Goal: Information Seeking & Learning: Compare options

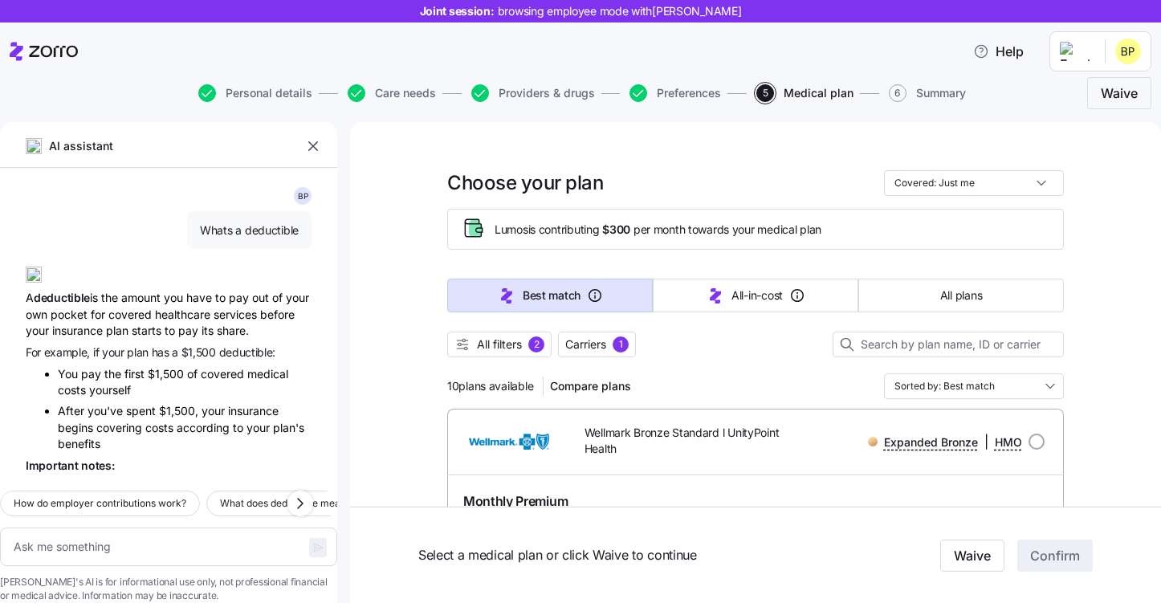
scroll to position [2145, 0]
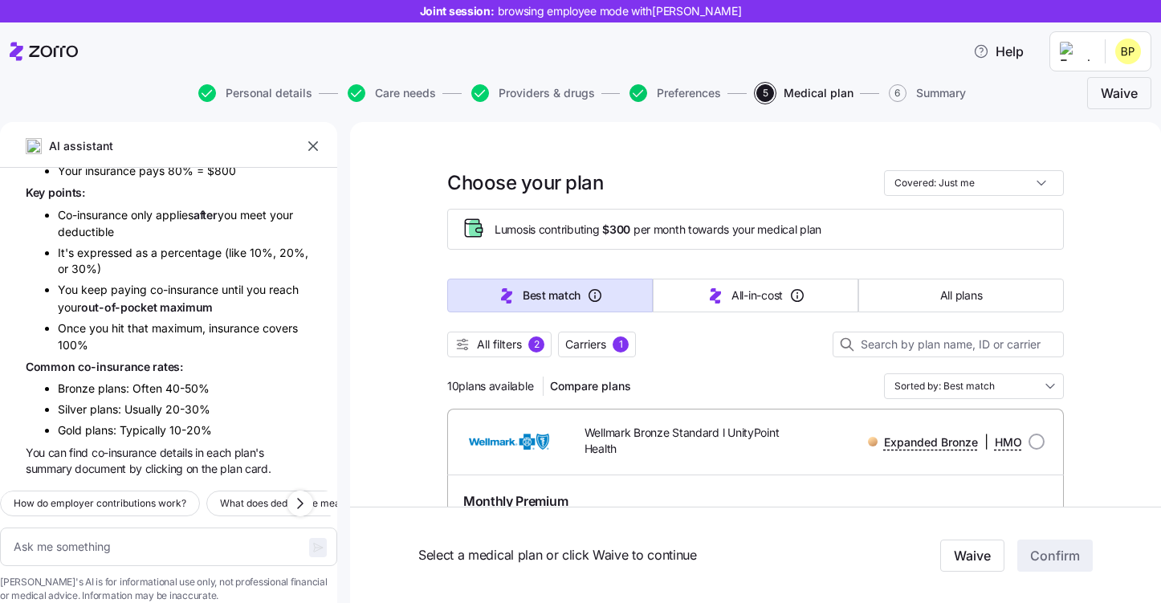
click at [642, 94] on icon "button" at bounding box center [639, 93] width 18 height 18
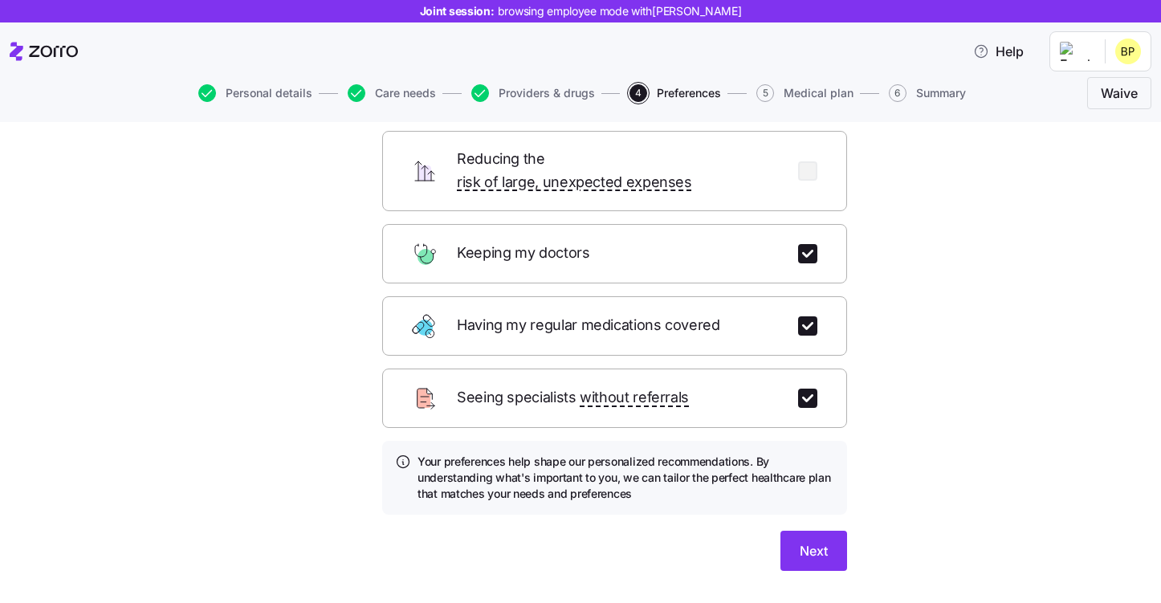
scroll to position [185, 0]
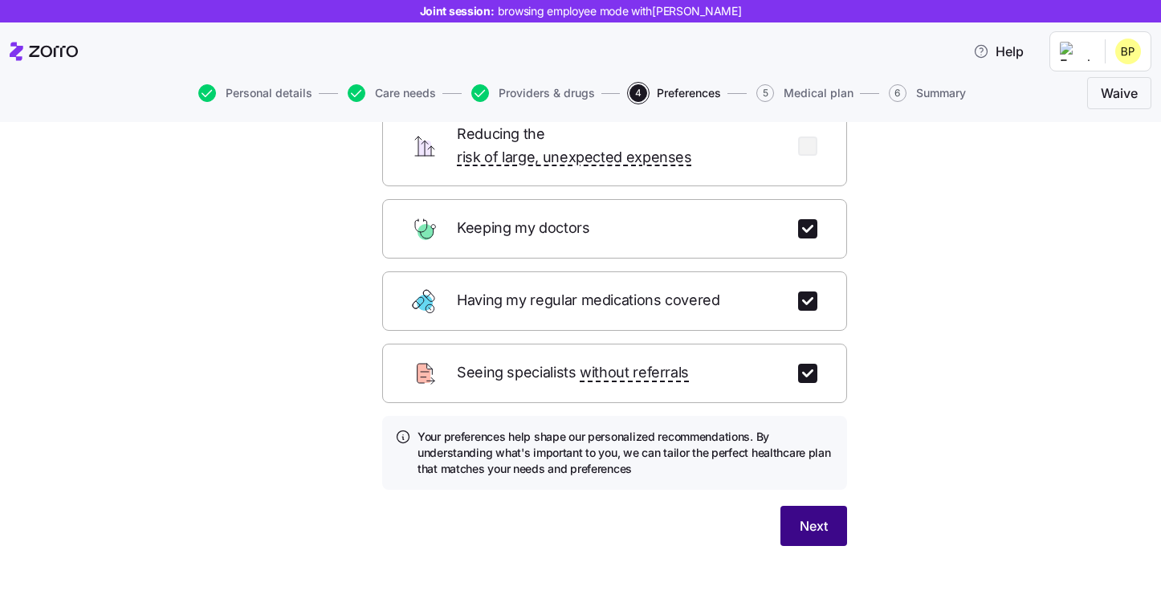
click at [830, 512] on button "Next" at bounding box center [814, 526] width 67 height 40
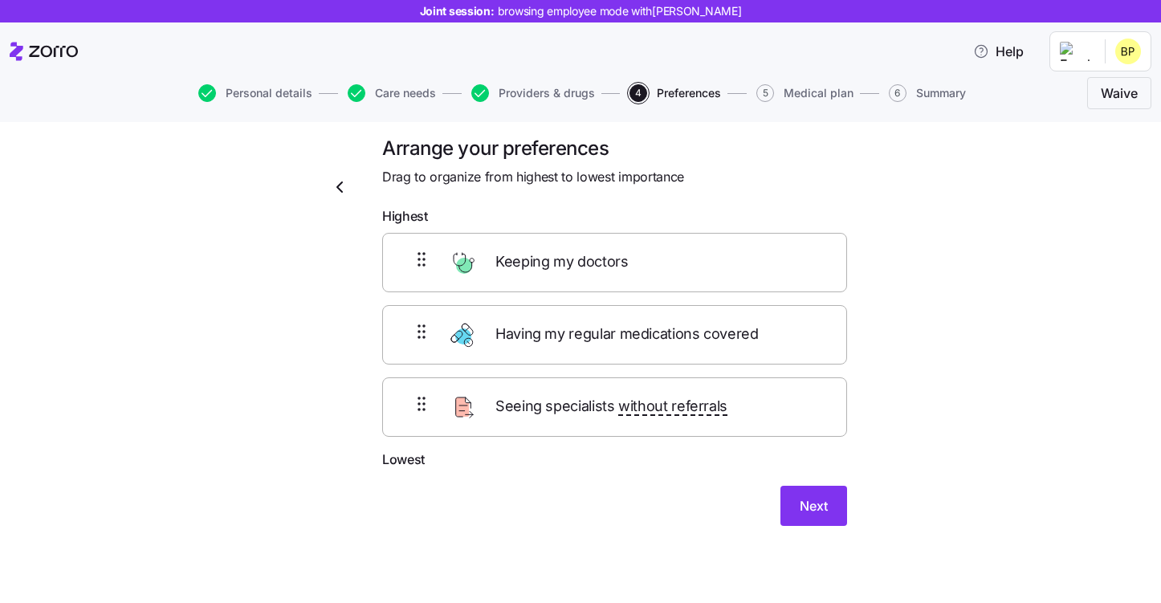
scroll to position [11, 0]
click at [815, 516] on button "Next" at bounding box center [814, 507] width 67 height 40
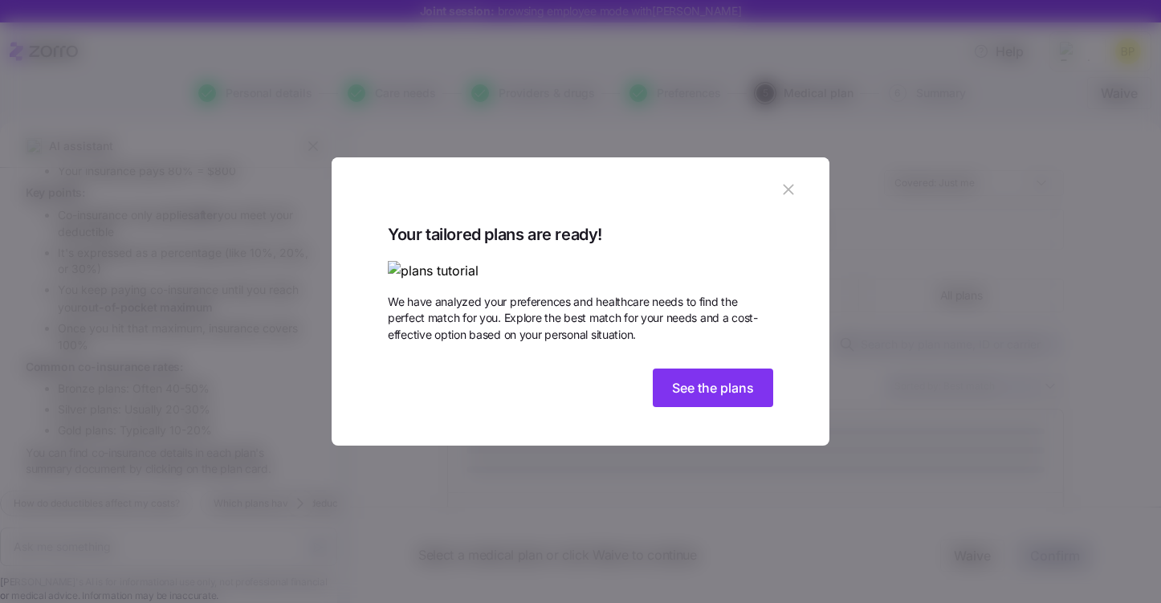
scroll to position [2145, 0]
click at [792, 181] on icon "button" at bounding box center [789, 190] width 18 height 18
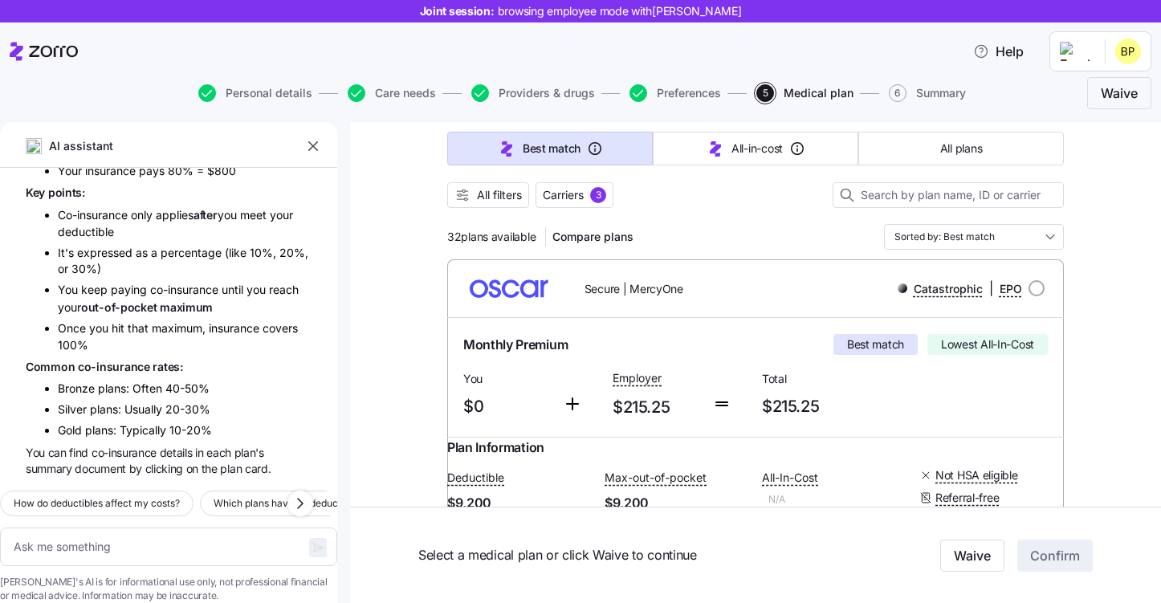
scroll to position [152, 0]
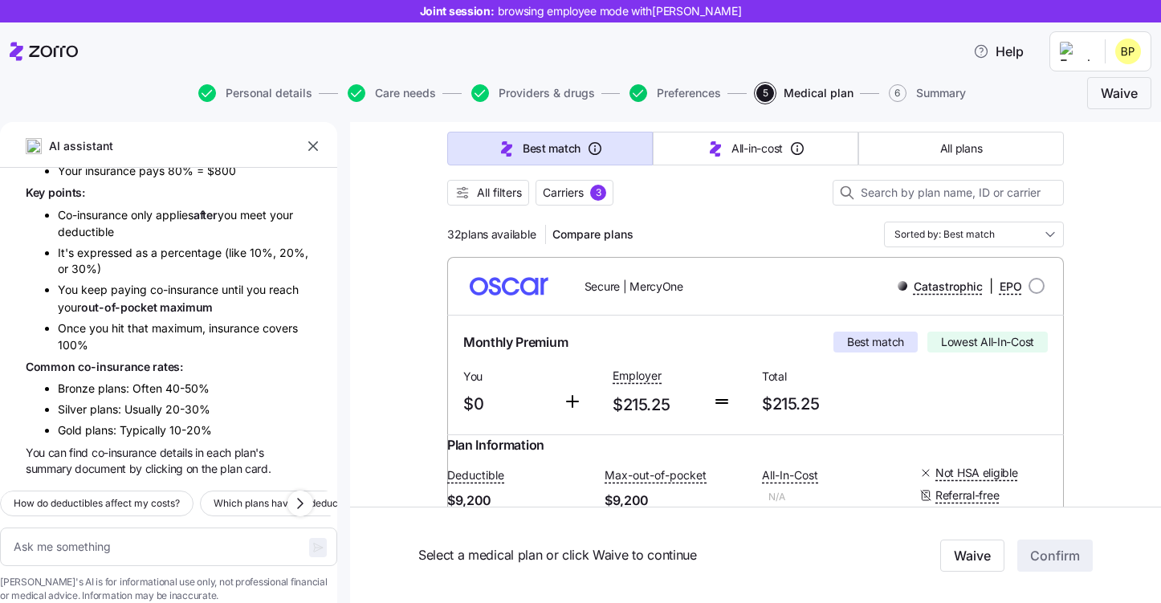
click at [640, 96] on icon "button" at bounding box center [639, 93] width 18 height 18
type textarea "x"
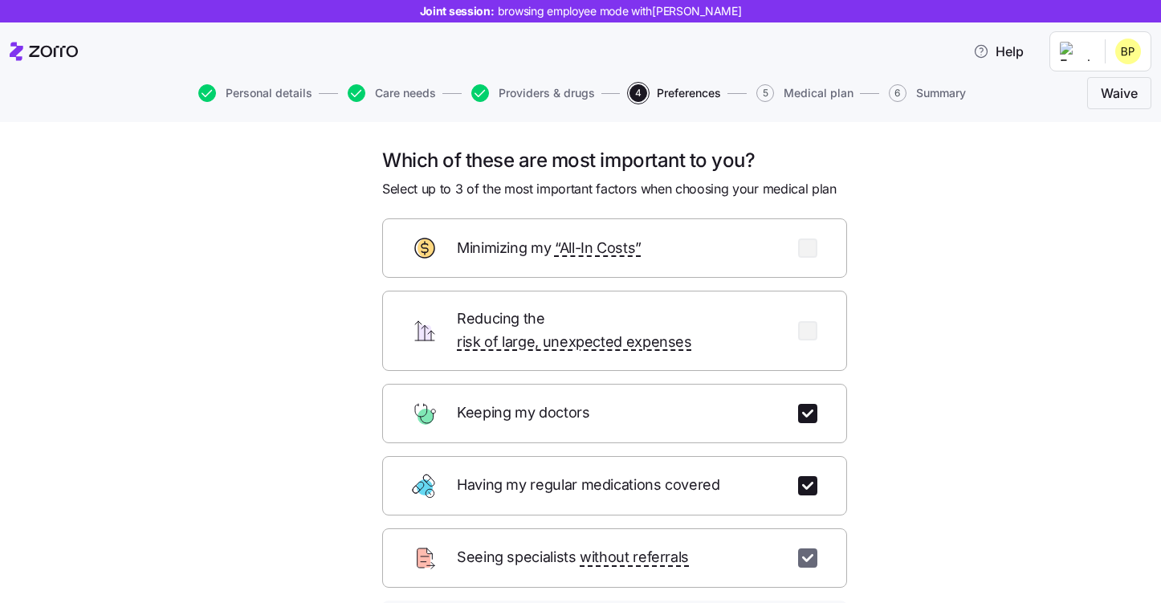
click at [801, 549] on input "checkbox" at bounding box center [807, 558] width 19 height 19
checkbox input "false"
click at [807, 255] on input "checkbox" at bounding box center [807, 248] width 19 height 19
checkbox input "true"
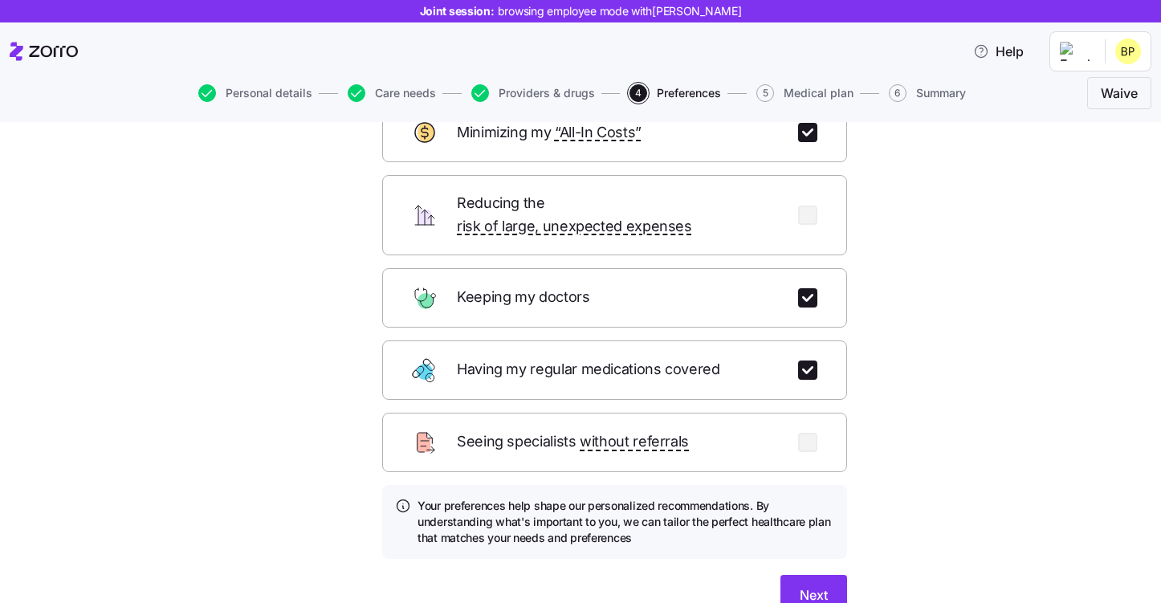
scroll to position [185, 0]
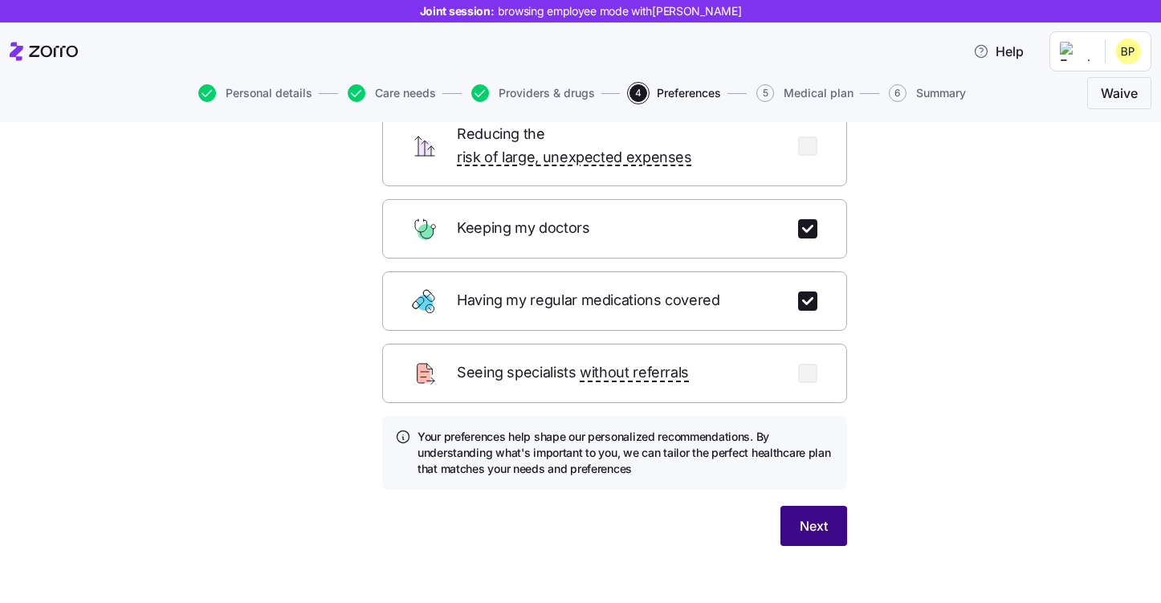
click at [810, 516] on span "Next" at bounding box center [814, 525] width 28 height 19
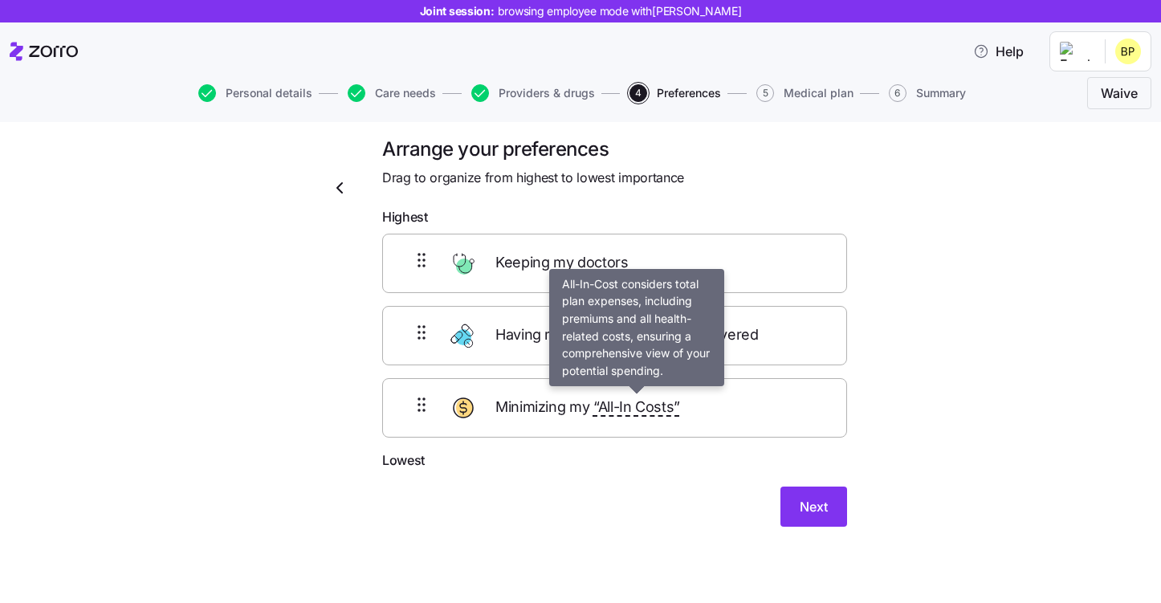
scroll to position [0, 0]
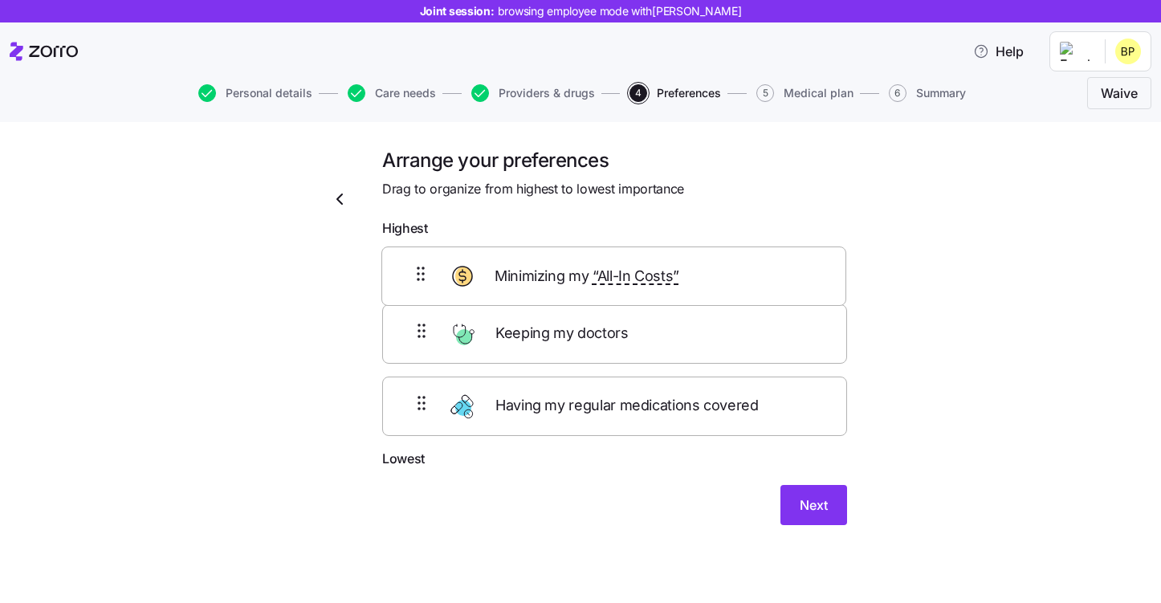
drag, startPoint x: 650, startPoint y: 418, endPoint x: 649, endPoint y: 265, distance: 152.6
click at [649, 266] on div "Keeping my doctors Having my regular medications covered Minimizing my “All-In …" at bounding box center [614, 347] width 465 height 204
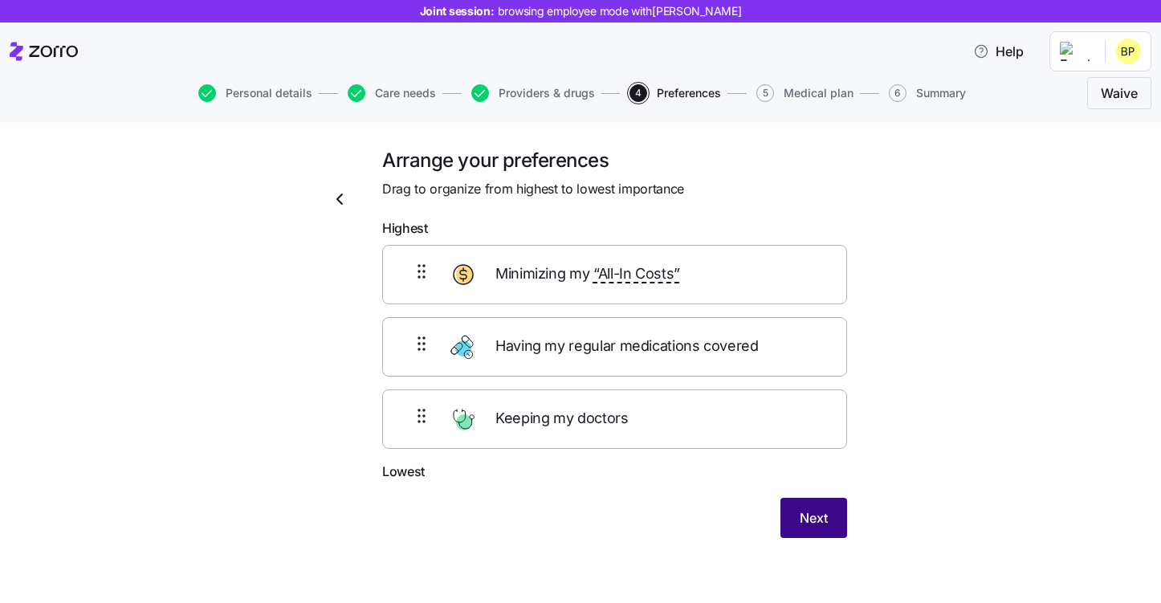
click at [818, 532] on button "Next" at bounding box center [814, 518] width 67 height 40
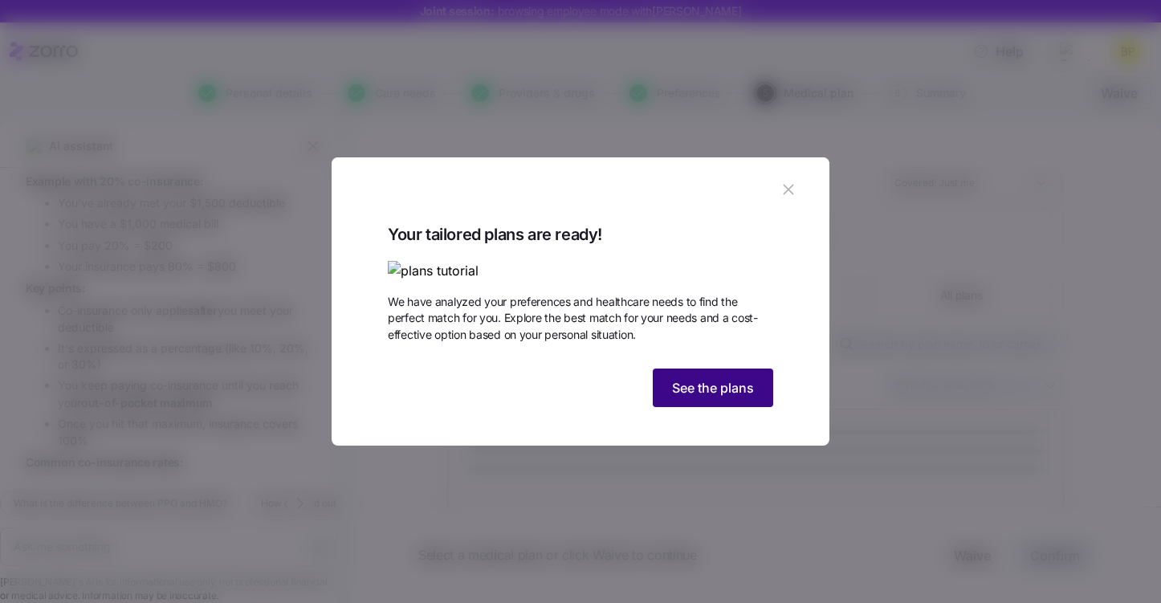
click at [665, 407] on button "See the plans" at bounding box center [713, 388] width 120 height 39
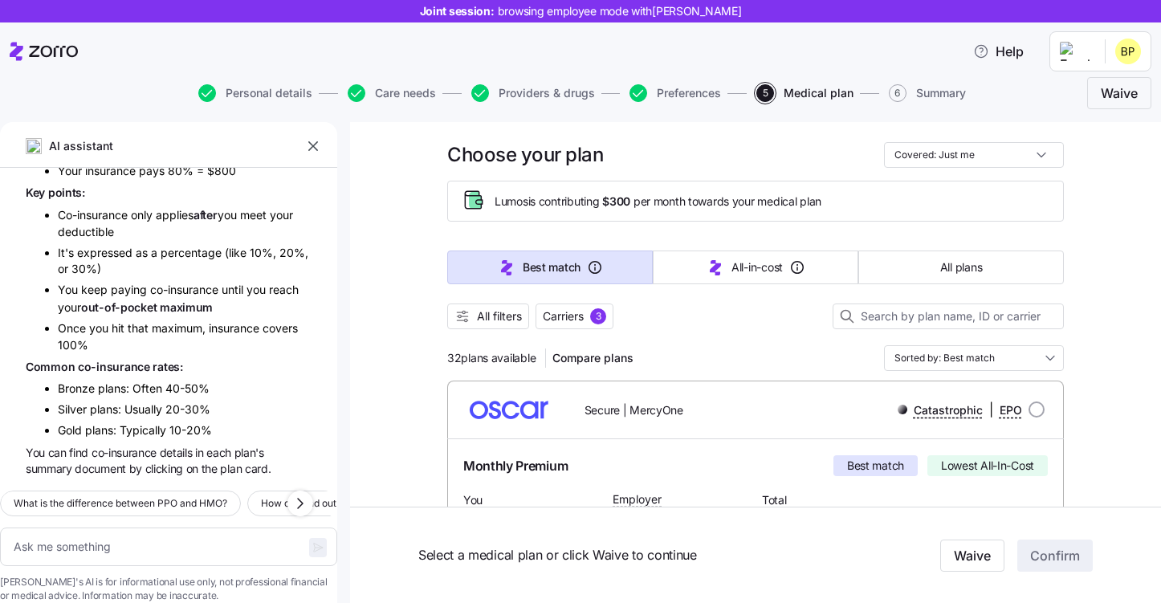
scroll to position [22, 0]
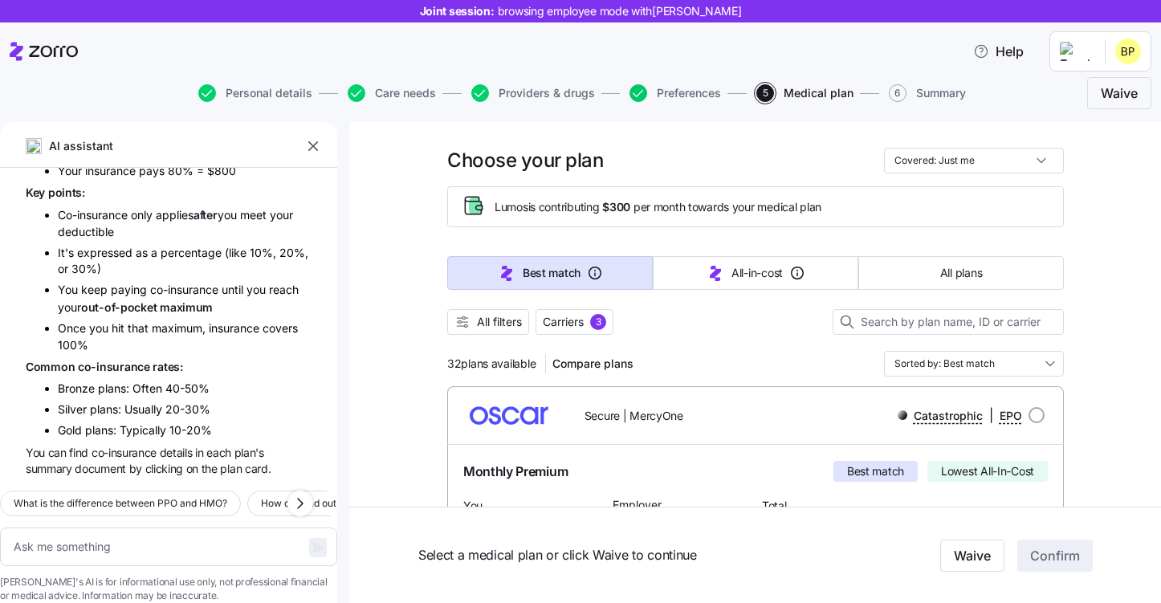
click at [638, 94] on icon "button" at bounding box center [638, 93] width 10 height 7
type textarea "x"
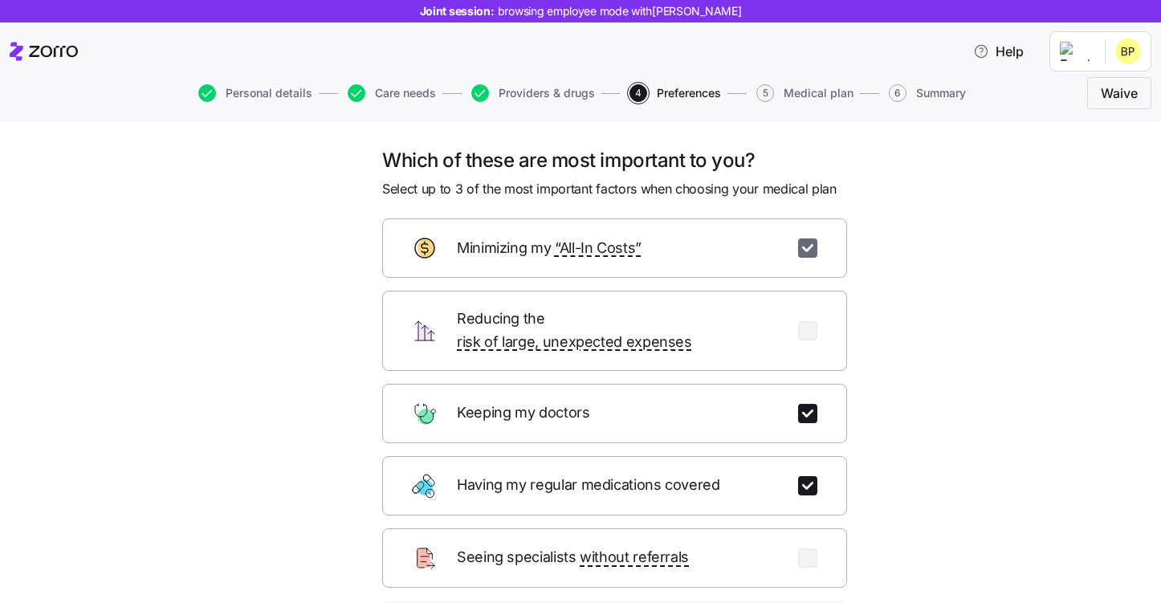
click at [801, 247] on input "checkbox" at bounding box center [807, 248] width 19 height 19
checkbox input "false"
click at [802, 322] on input "checkbox" at bounding box center [807, 330] width 19 height 19
checkbox input "true"
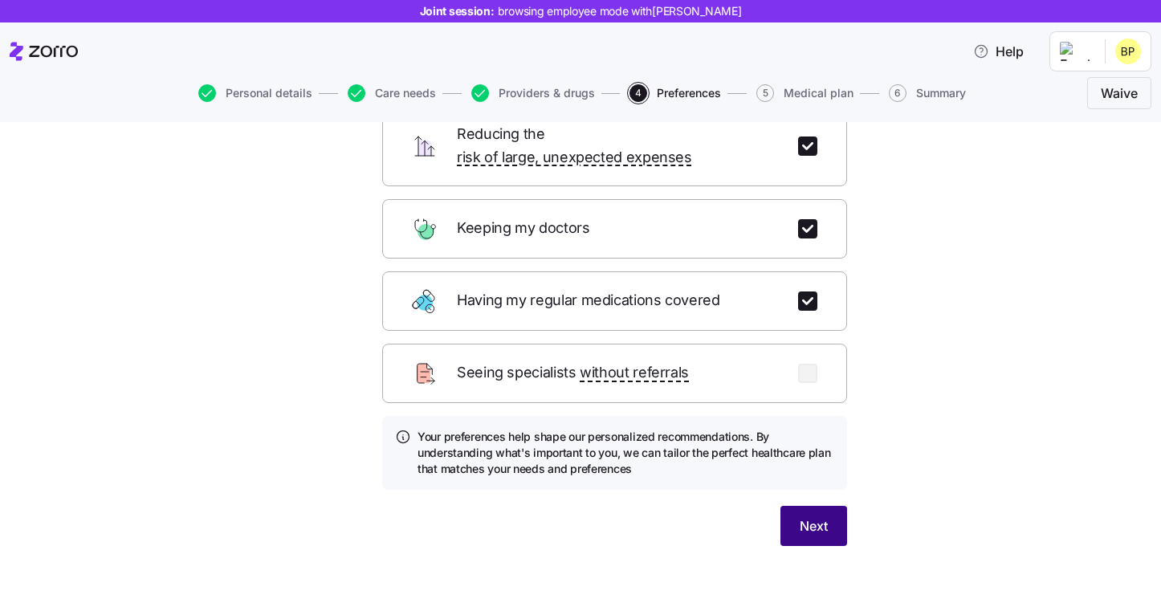
click at [804, 516] on span "Next" at bounding box center [814, 525] width 28 height 19
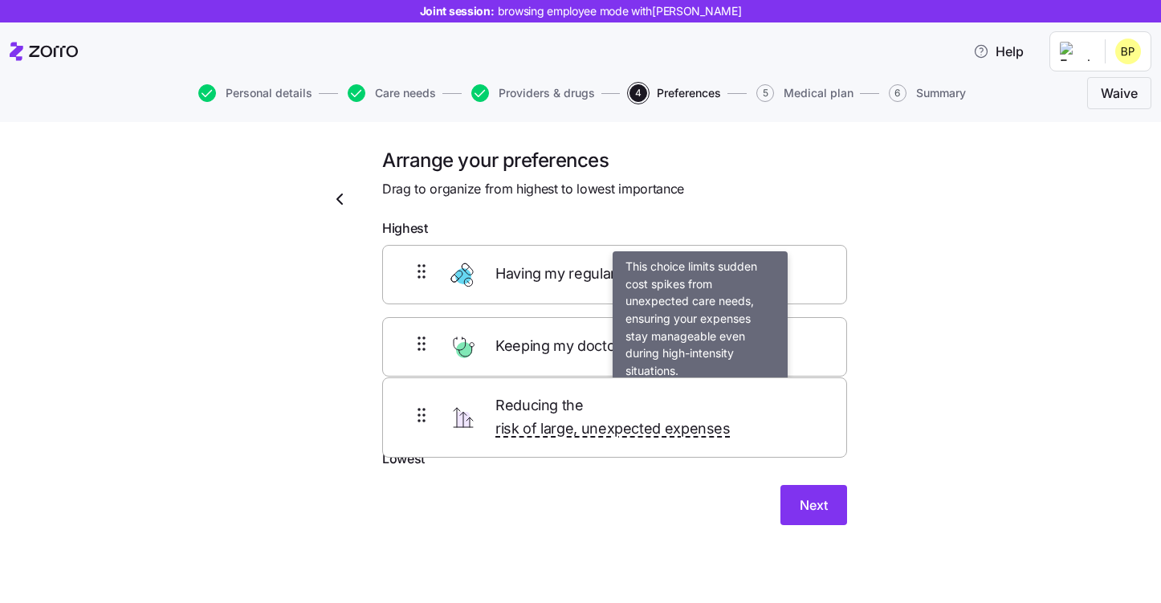
drag, startPoint x: 705, startPoint y: 418, endPoint x: 704, endPoint y: 252, distance: 166.2
click at [704, 251] on div "Having my regular medications covered Keeping my doctors Reducing the risk of l…" at bounding box center [614, 347] width 465 height 204
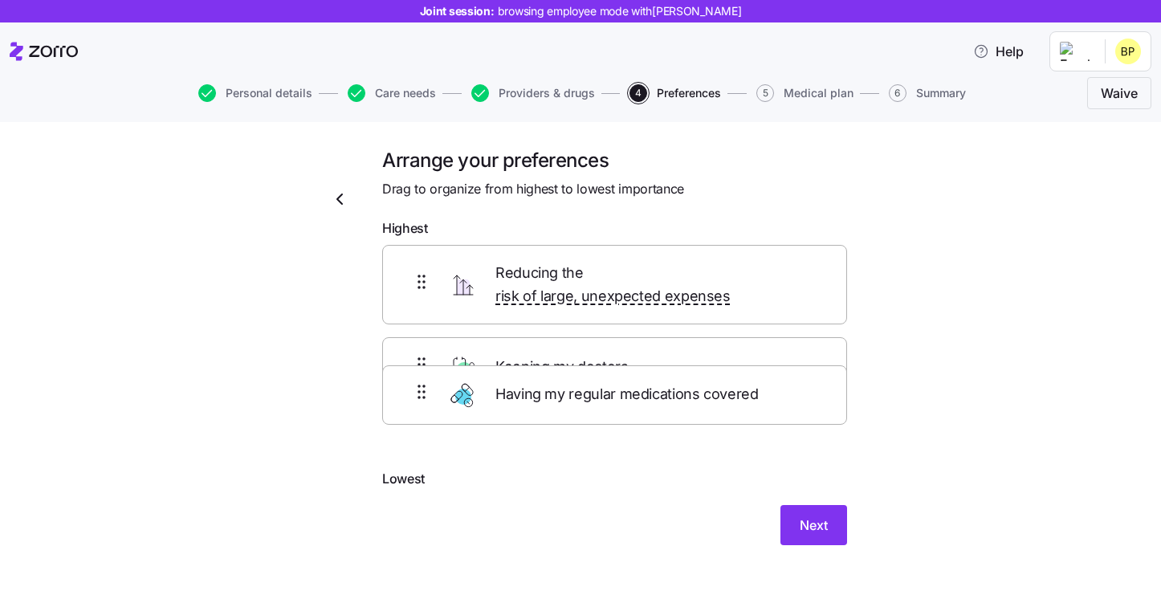
drag, startPoint x: 643, startPoint y: 416, endPoint x: 643, endPoint y: 394, distance: 21.7
click at [643, 394] on div "Reducing the risk of large, unexpected expenses Keeping my doctors Having my re…" at bounding box center [614, 357] width 465 height 225
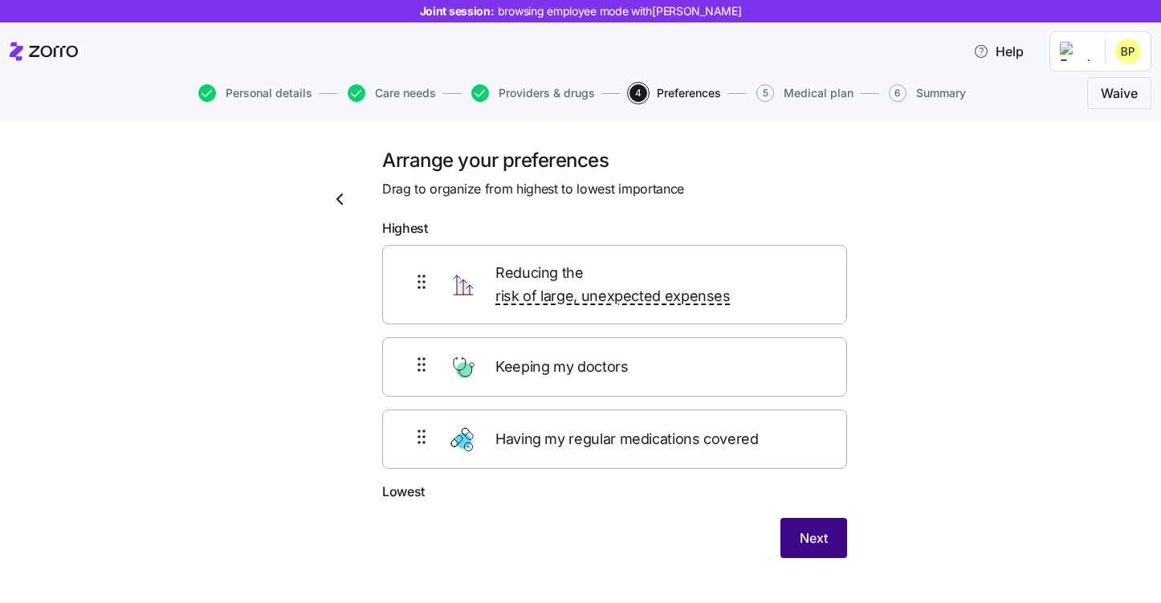
click at [802, 528] on span "Next" at bounding box center [814, 537] width 28 height 19
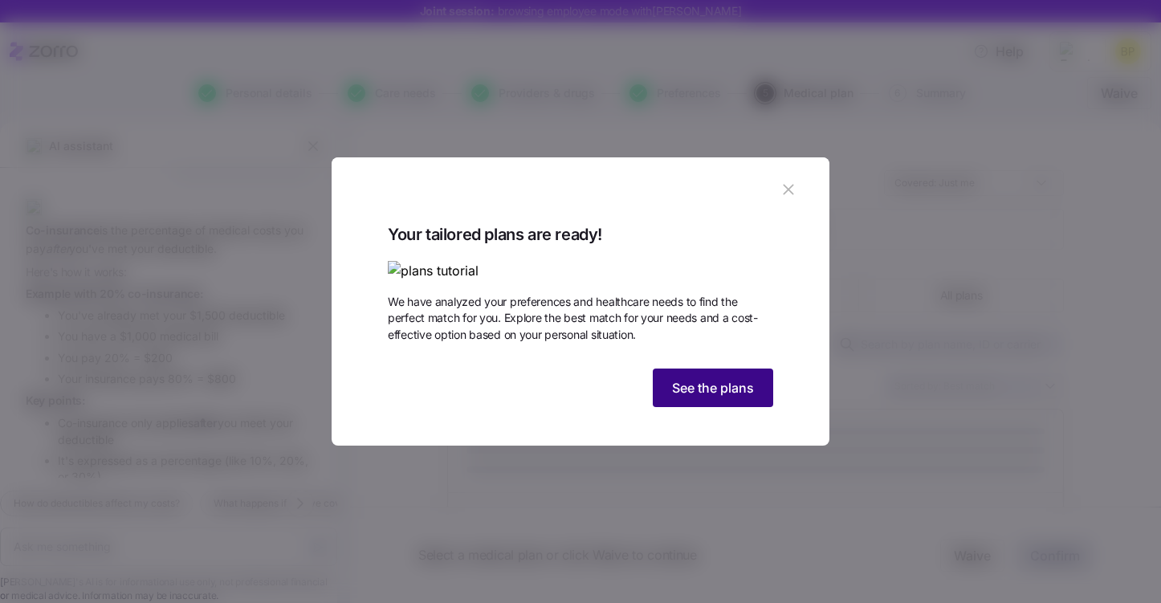
click at [722, 398] on span "See the plans" at bounding box center [713, 387] width 82 height 19
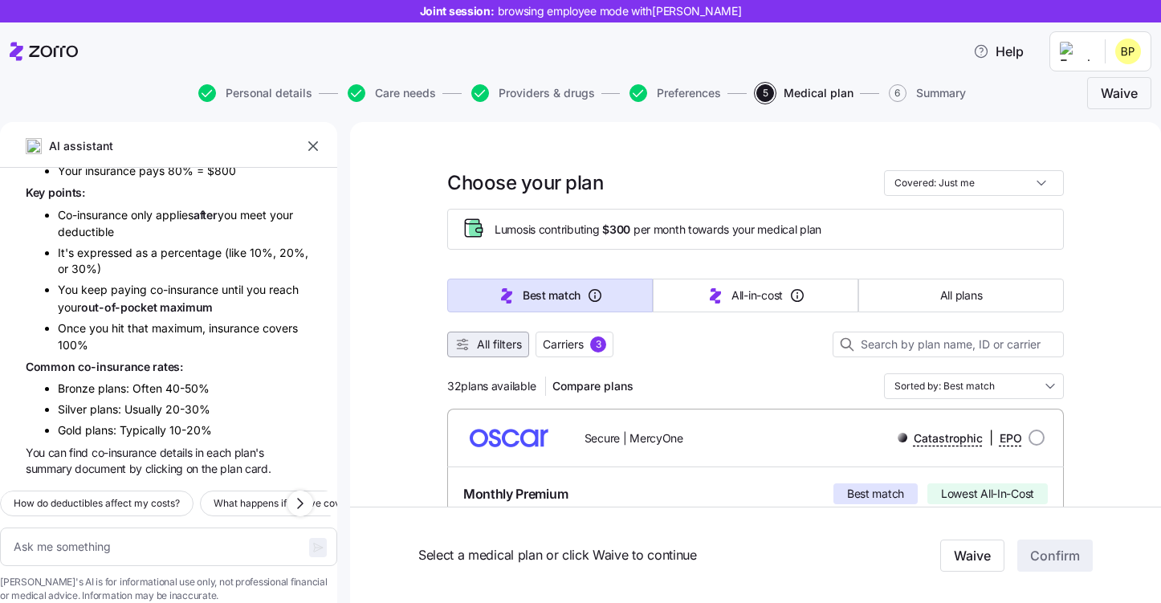
click at [496, 346] on span "All filters" at bounding box center [499, 344] width 45 height 16
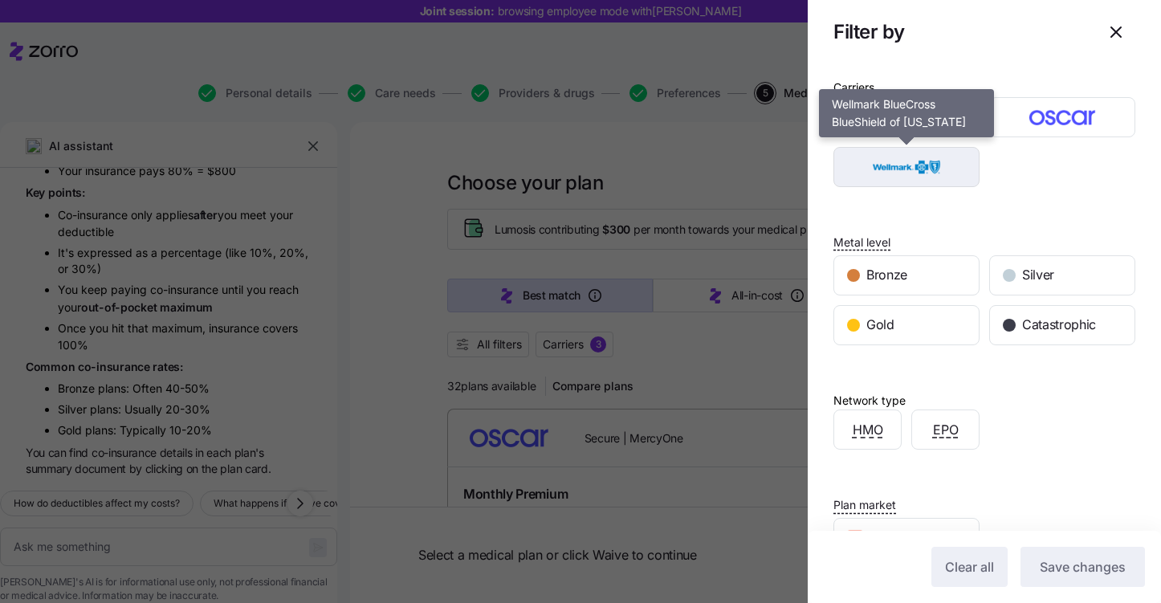
click at [934, 163] on img "button" at bounding box center [907, 167] width 118 height 32
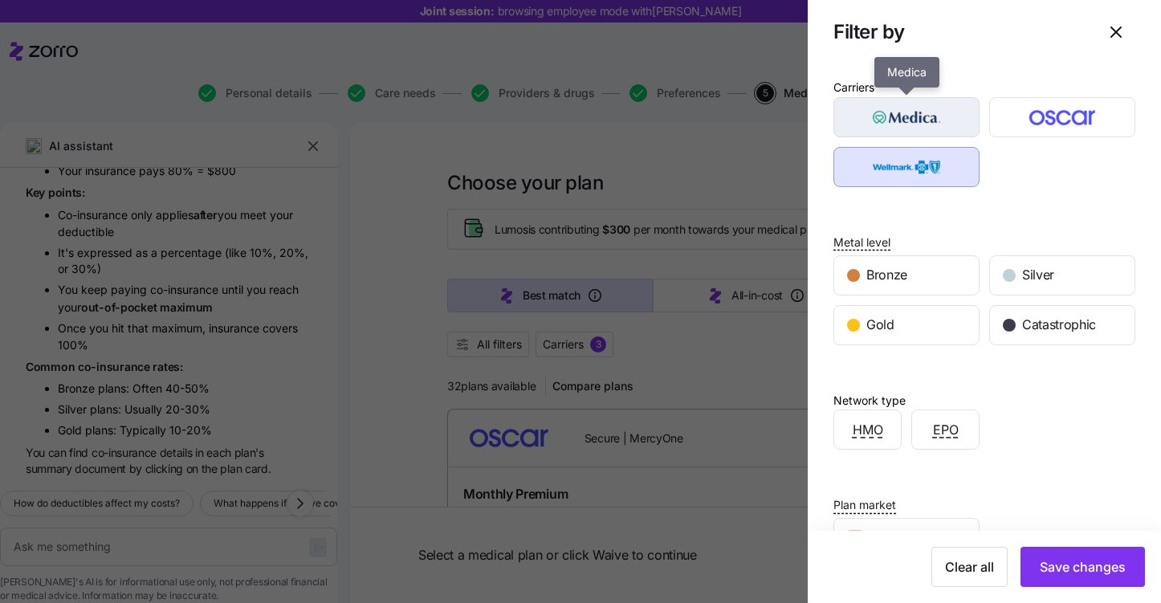
click at [934, 123] on img "button" at bounding box center [907, 117] width 118 height 32
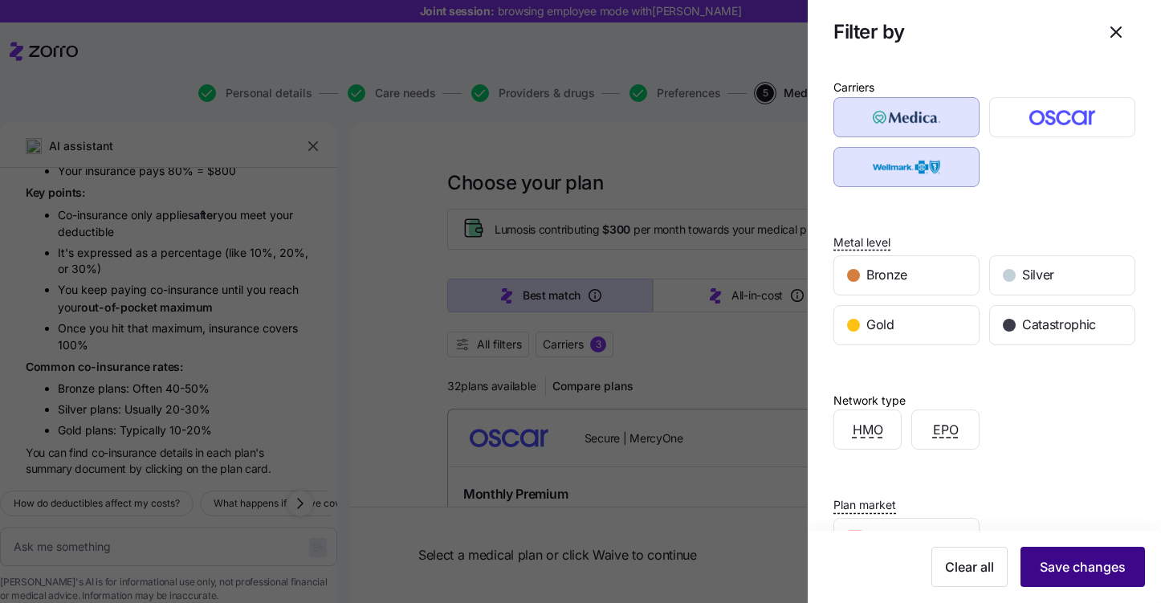
click at [1077, 570] on span "Save changes" at bounding box center [1083, 566] width 86 height 19
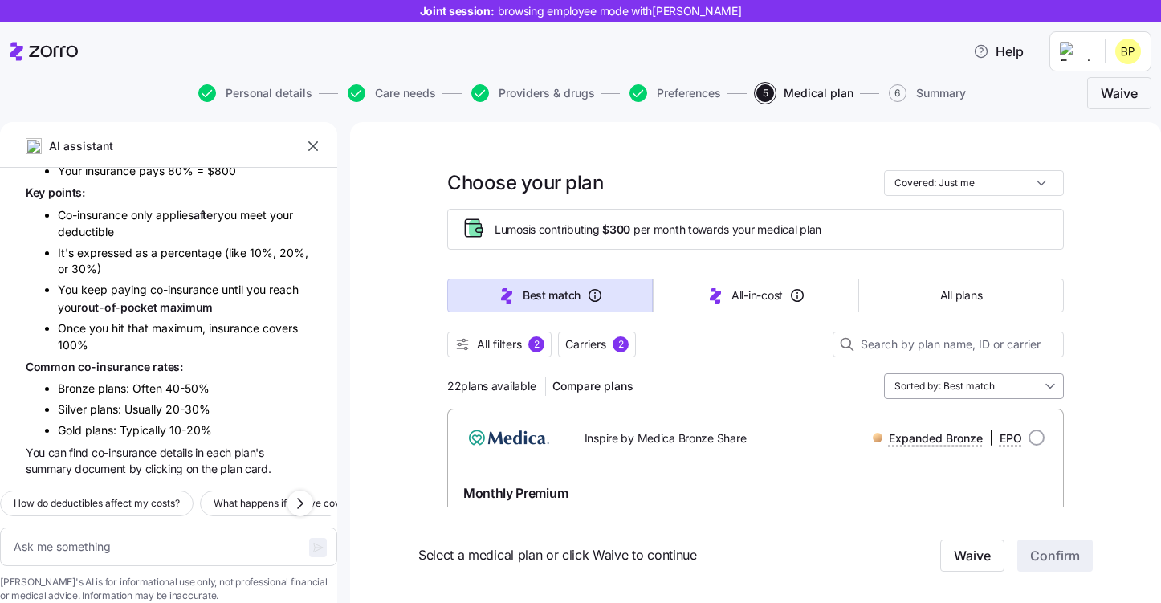
click at [991, 375] on input "Sorted by: Best match" at bounding box center [974, 386] width 180 height 26
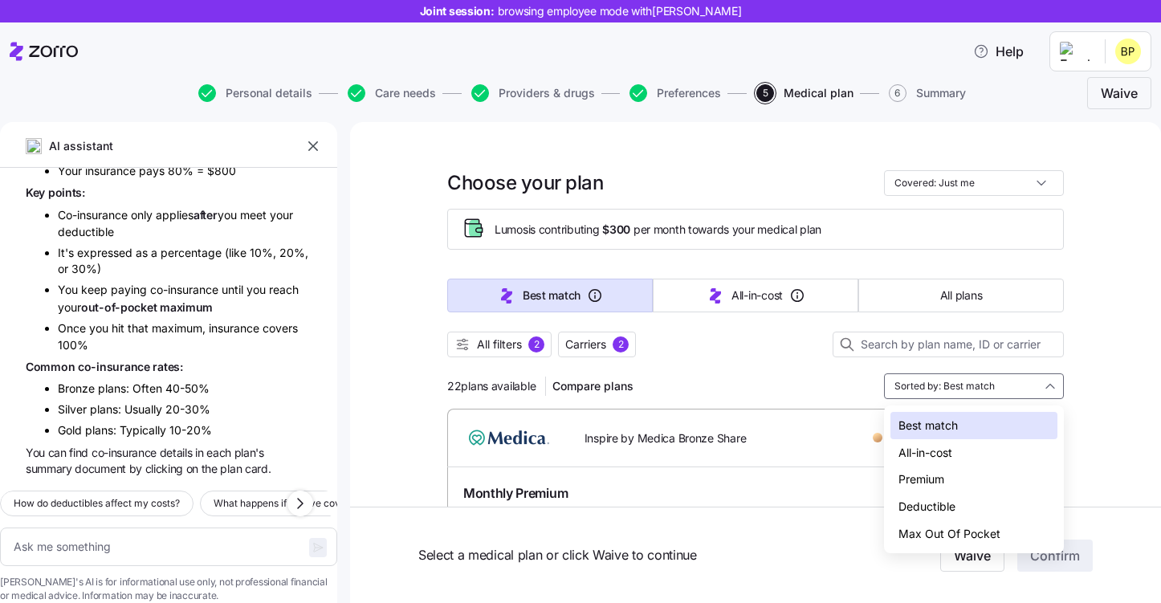
click at [928, 511] on div "Deductible" at bounding box center [974, 506] width 167 height 27
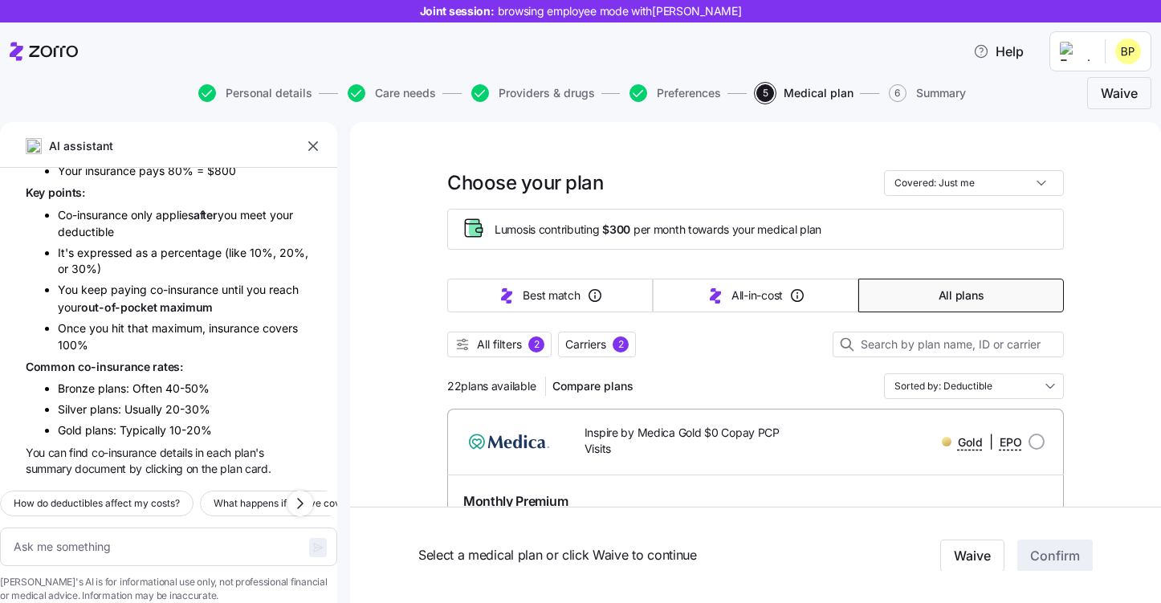
type textarea "x"
type input "Sorted by: Deductible"
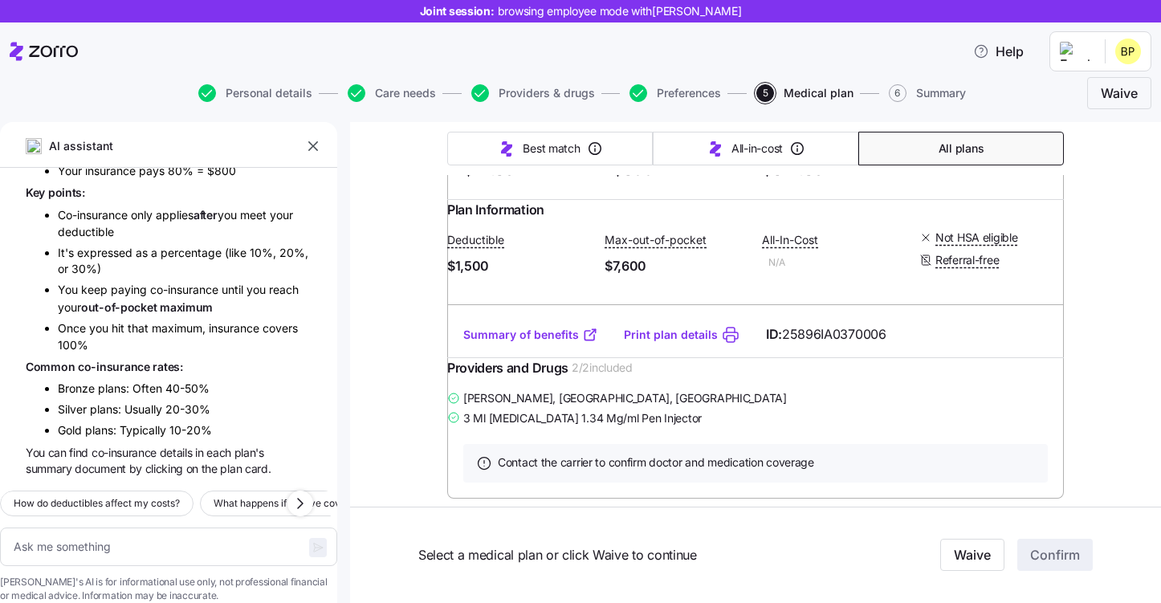
scroll to position [1373, 0]
